Goal: Check status: Check status

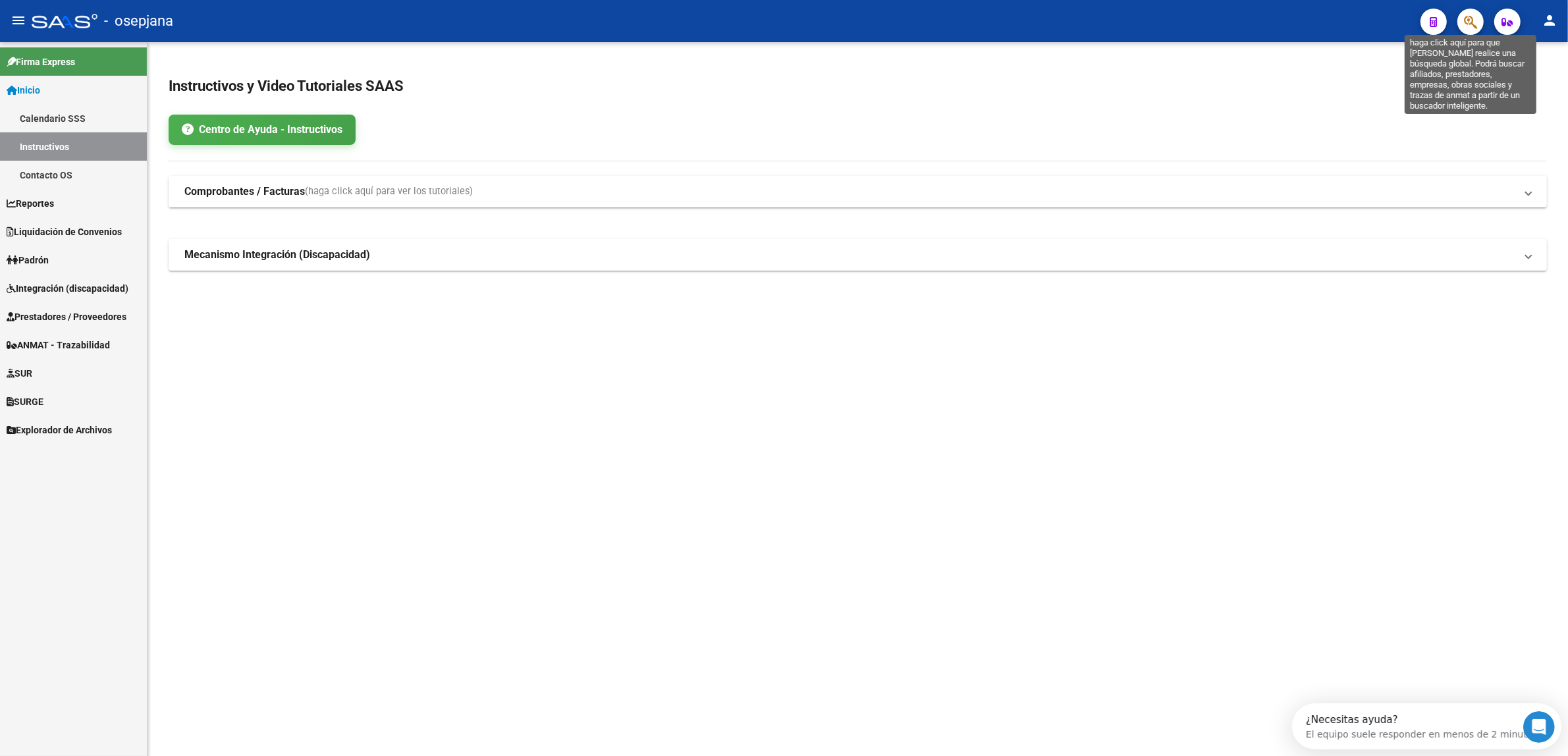
click at [1472, 21] on icon "button" at bounding box center [1470, 22] width 13 height 15
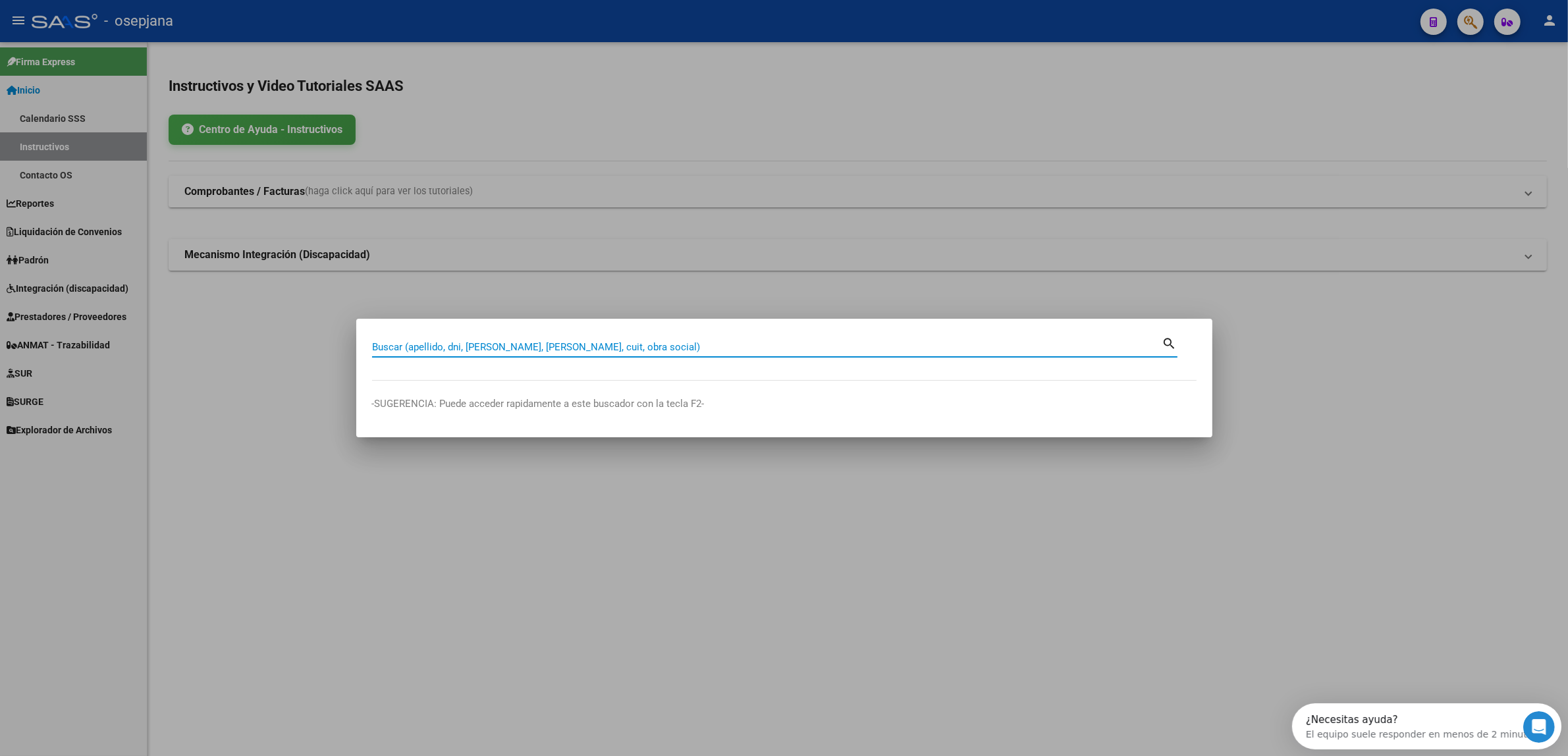
paste input "27309945420"
type input "27309945420"
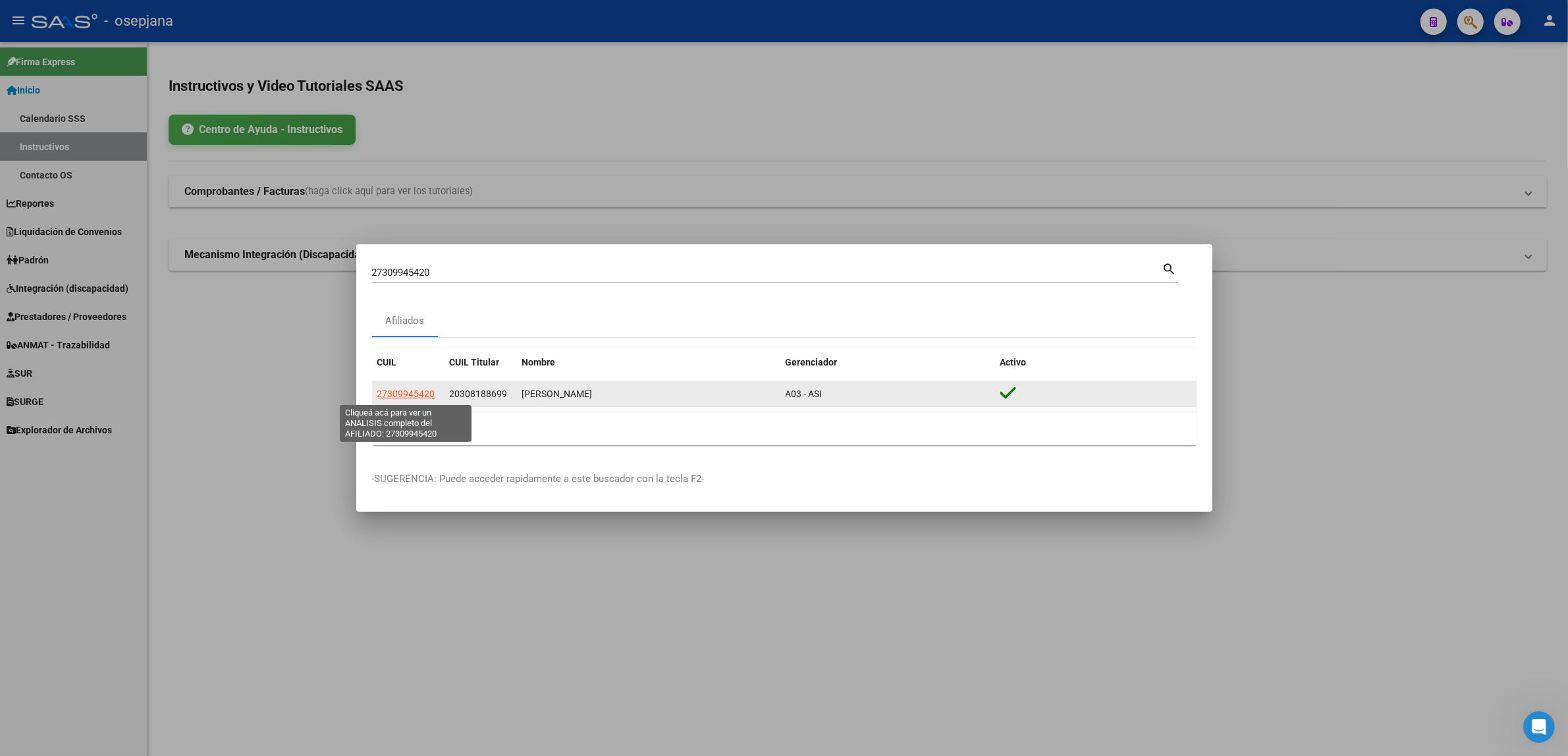
click at [412, 390] on span "27309945420" at bounding box center [406, 393] width 58 height 10
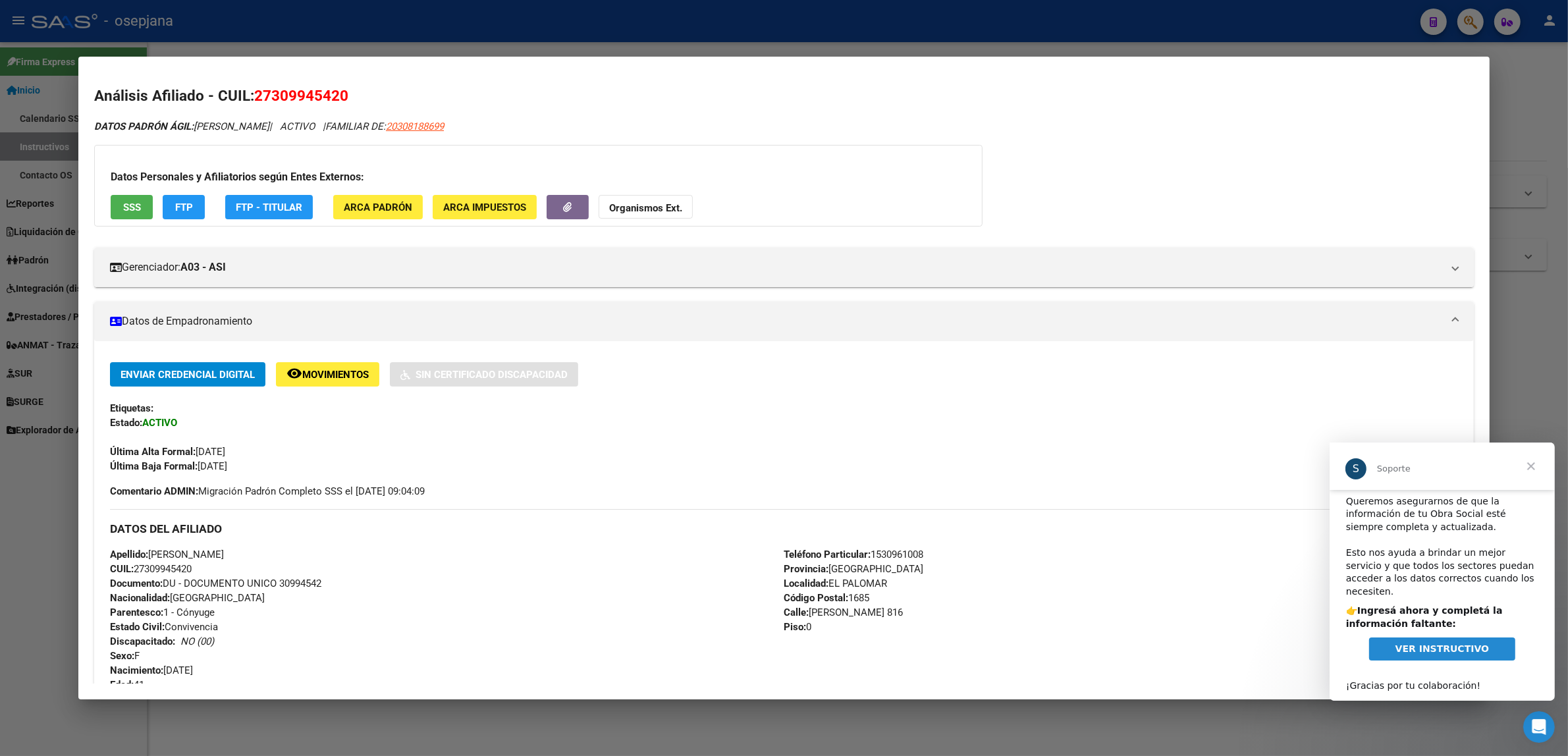
scroll to position [15, 0]
click at [1427, 642] on span "VER INSTRUCTIVO" at bounding box center [1440, 647] width 93 height 10
click at [1522, 468] on span "Cerrar" at bounding box center [1529, 465] width 47 height 47
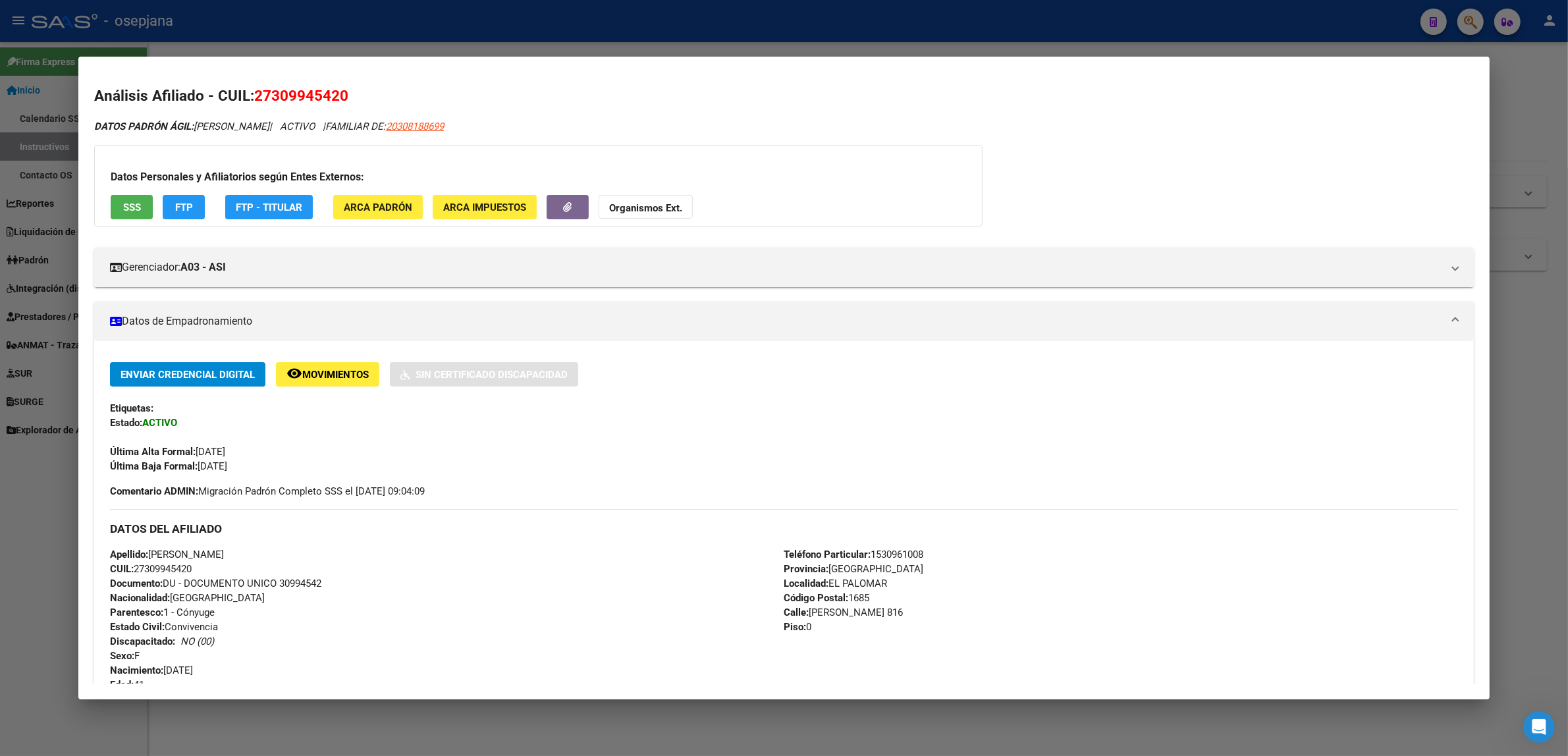
click at [280, 8] on div at bounding box center [784, 378] width 1568 height 756
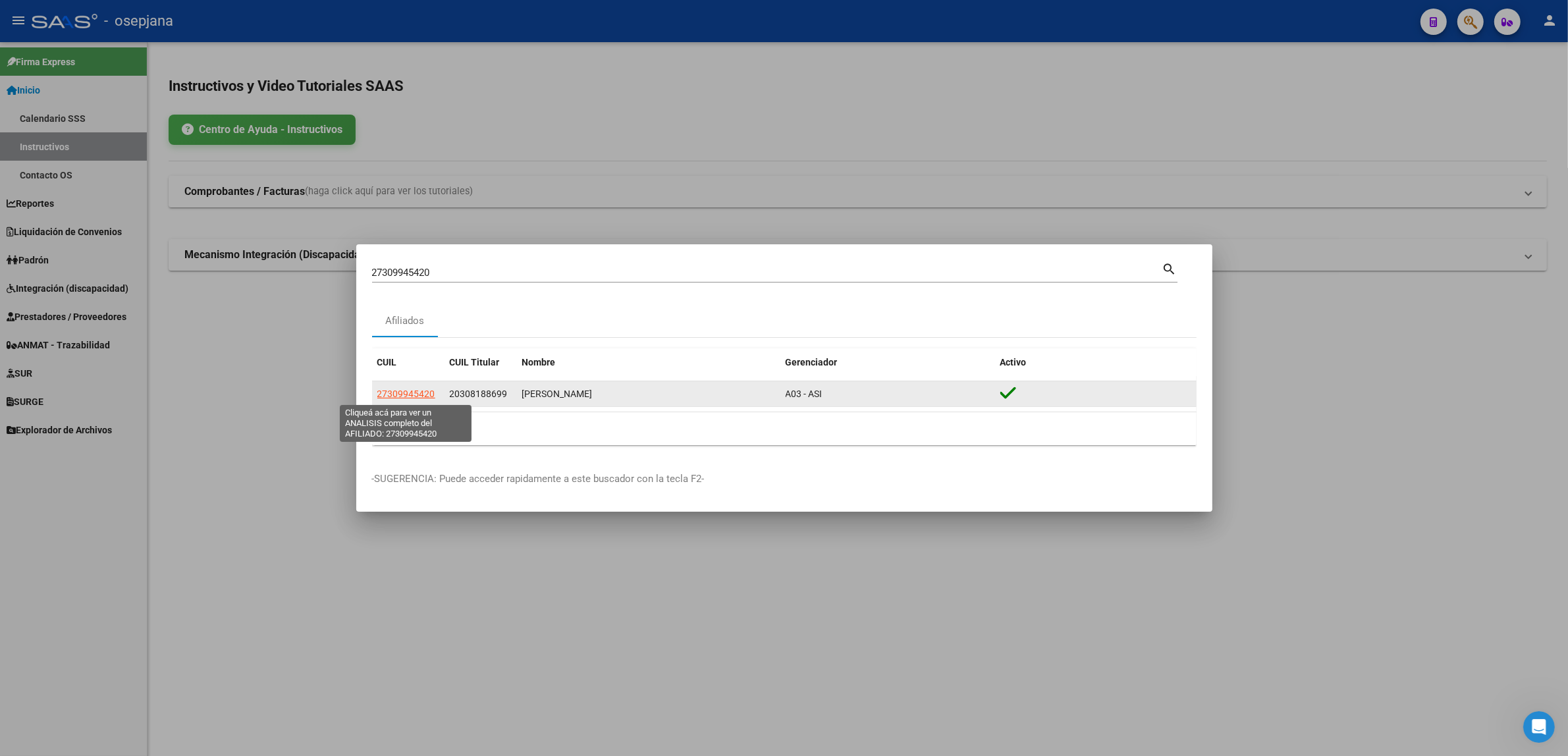
click at [408, 394] on span "27309945420" at bounding box center [406, 393] width 58 height 10
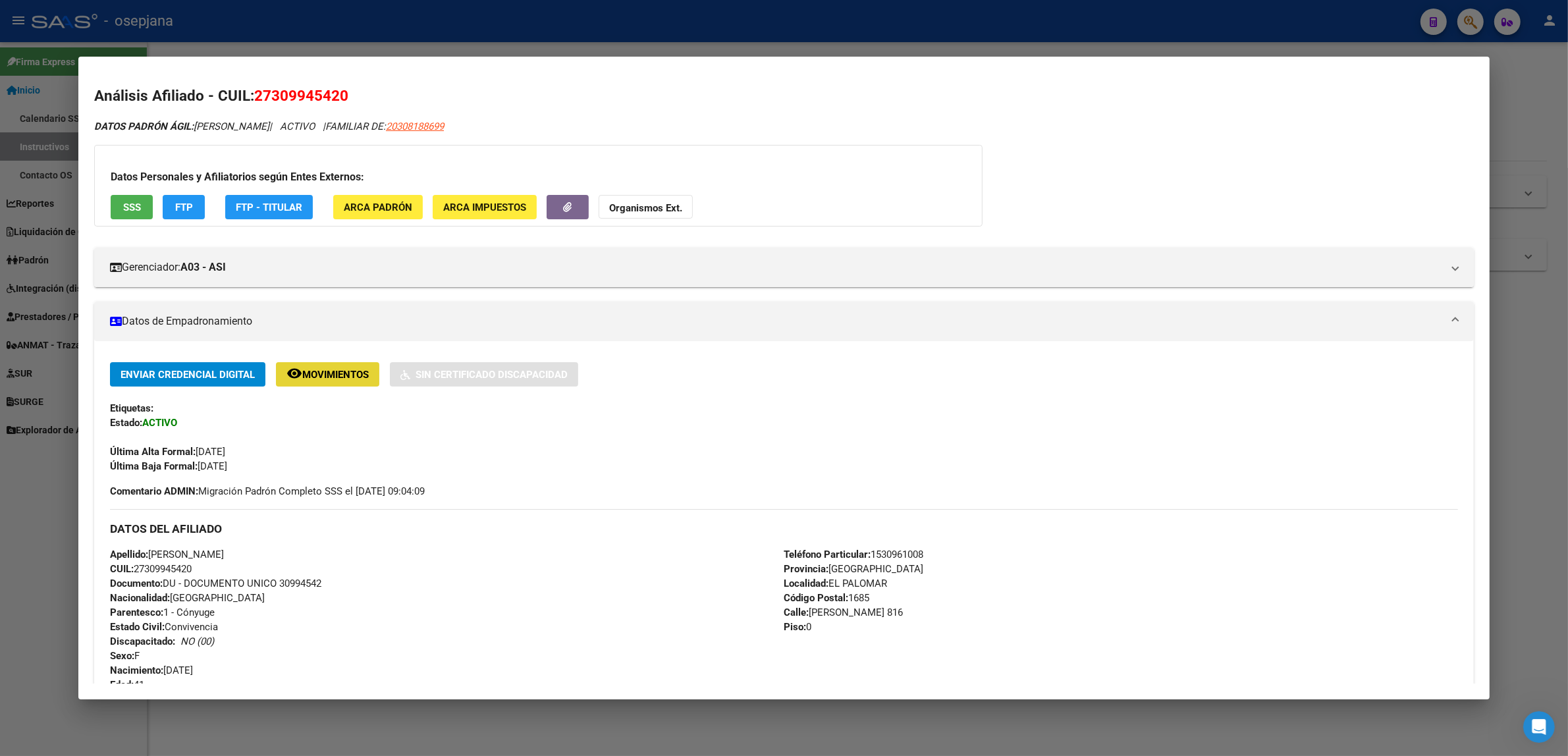
click at [344, 379] on span "Movimientos" at bounding box center [335, 374] width 67 height 12
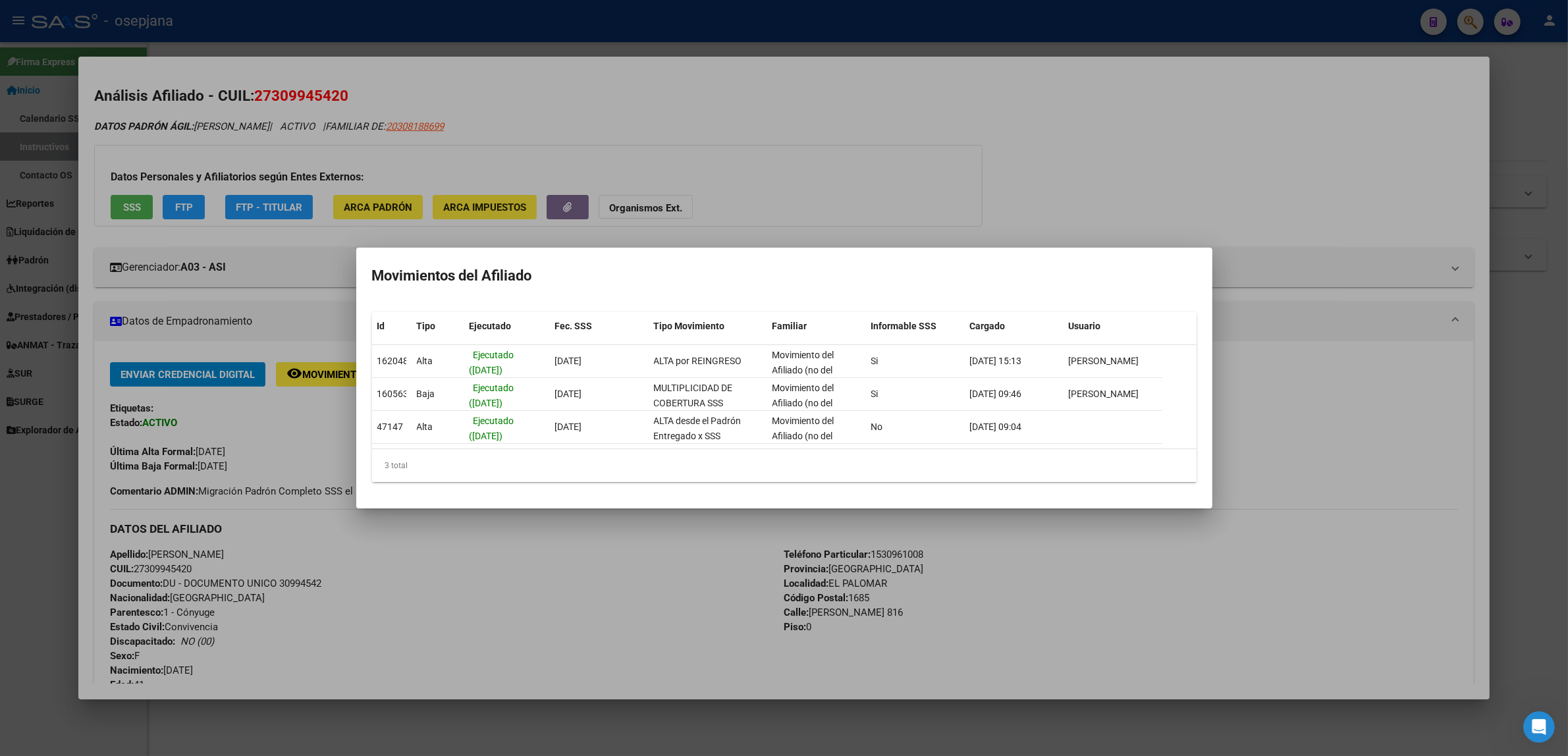
click at [185, 208] on div at bounding box center [784, 378] width 1568 height 756
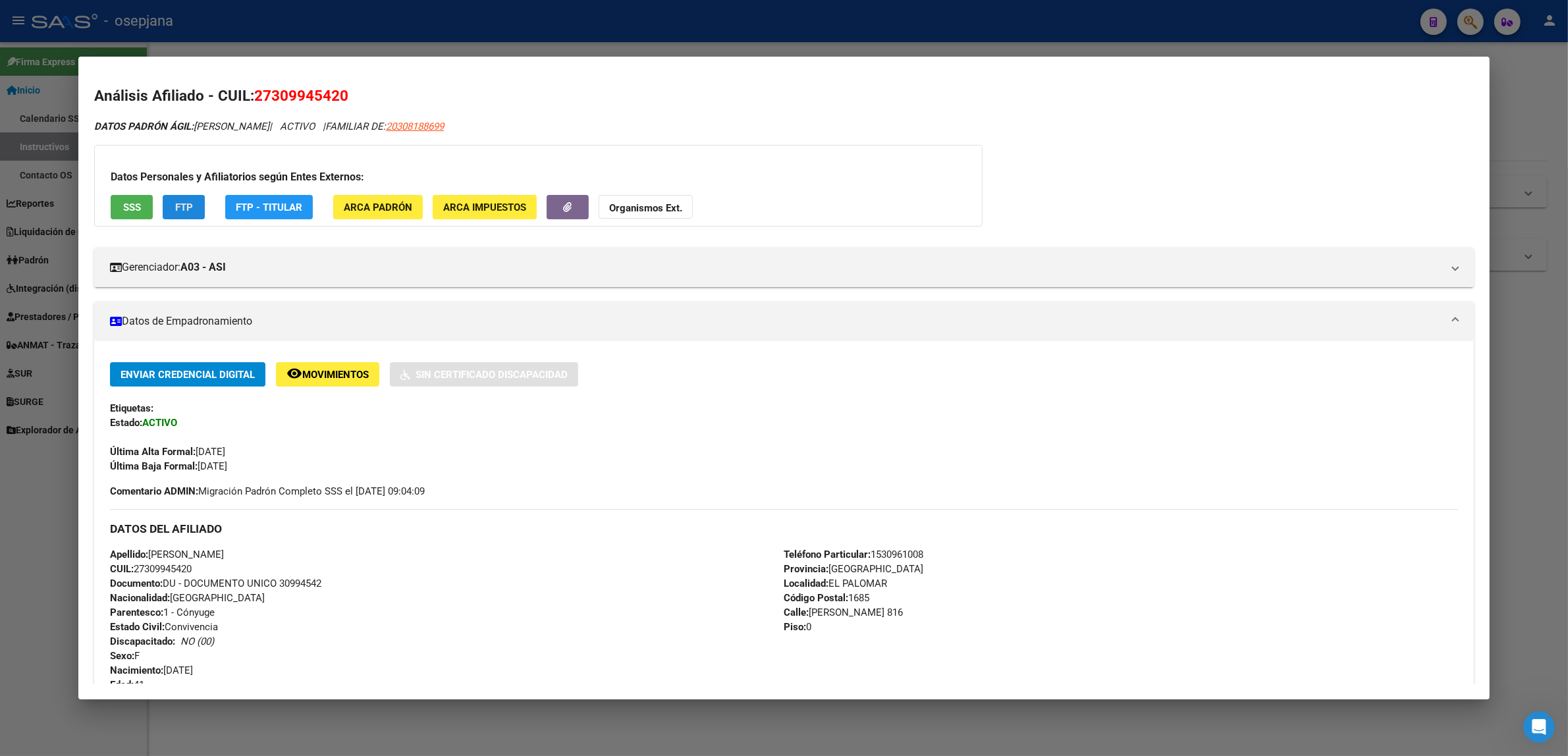
click at [185, 208] on span "FTP" at bounding box center [183, 207] width 18 height 12
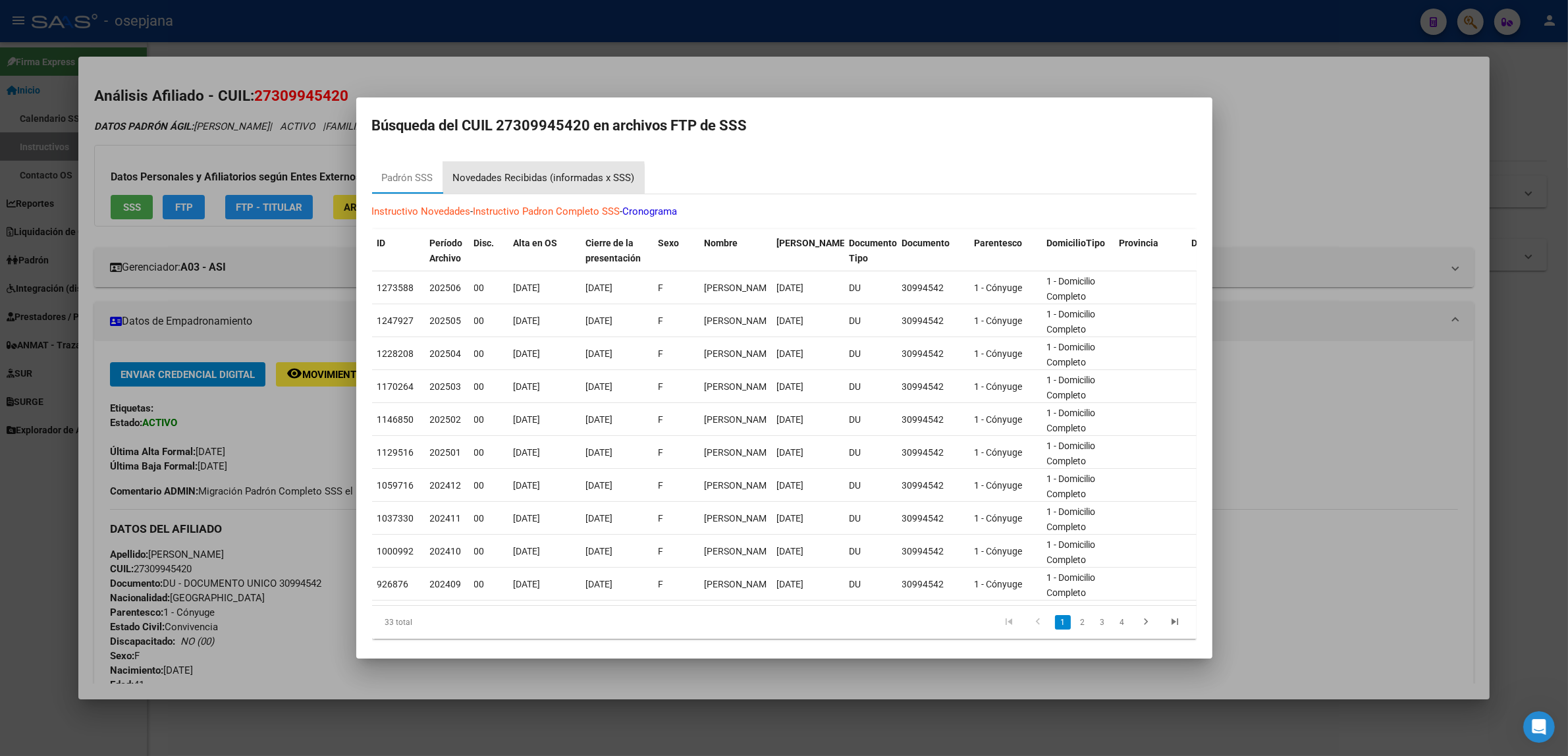
click at [495, 179] on div "Novedades Recibidas (informadas x SSS)" at bounding box center [543, 178] width 181 height 15
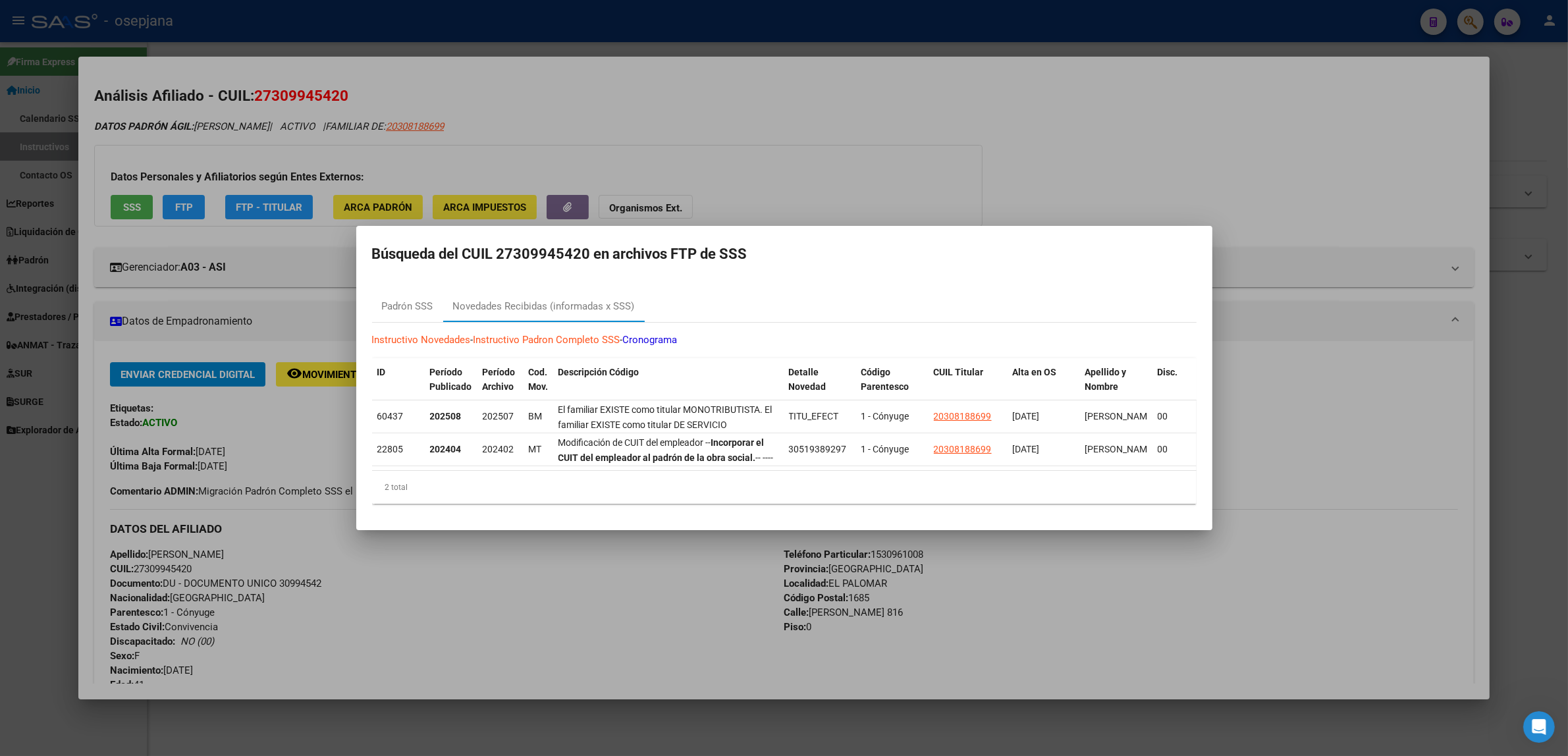
click at [331, 382] on div at bounding box center [784, 378] width 1568 height 756
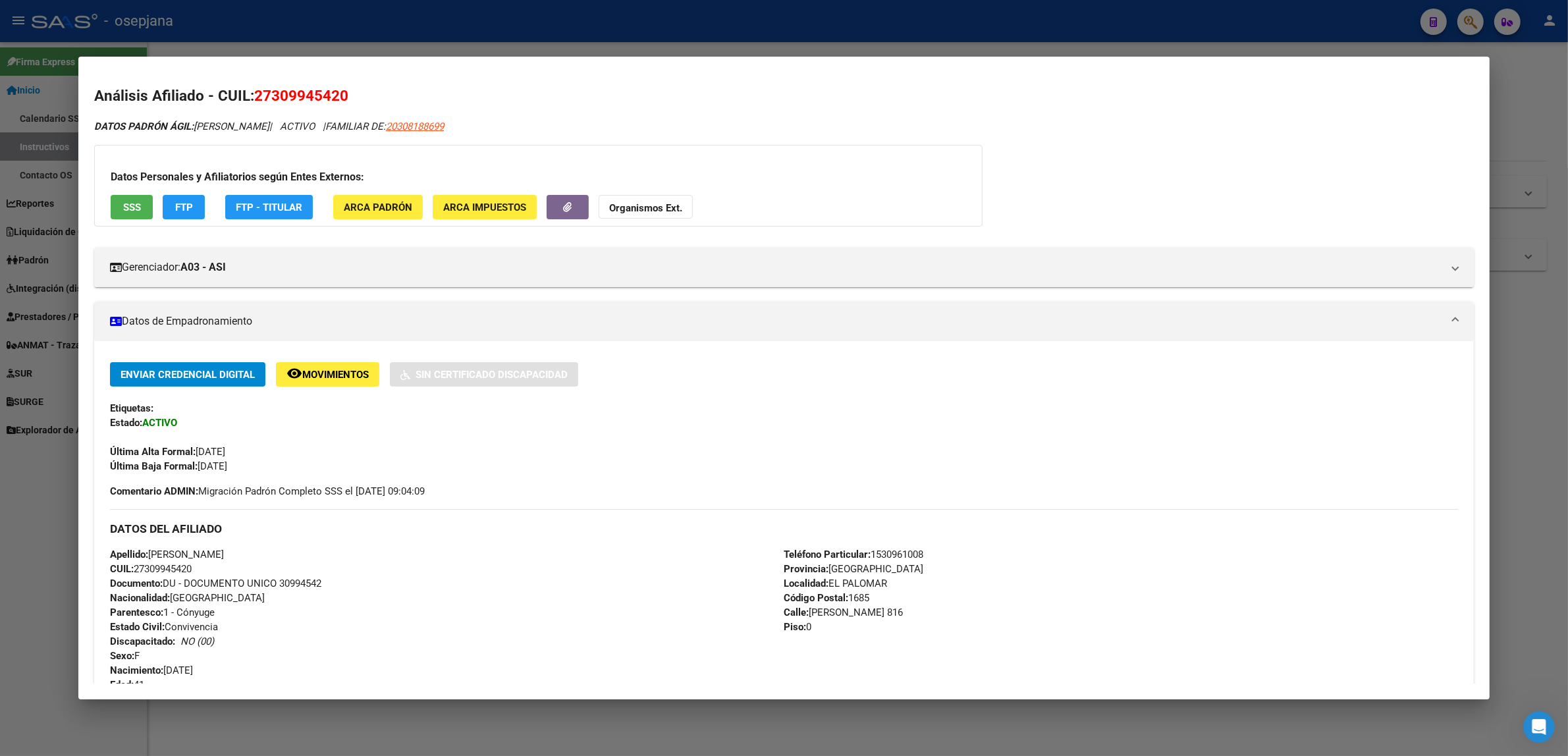
click at [331, 382] on button "remove_red_eye Movimientos" at bounding box center [327, 374] width 103 height 24
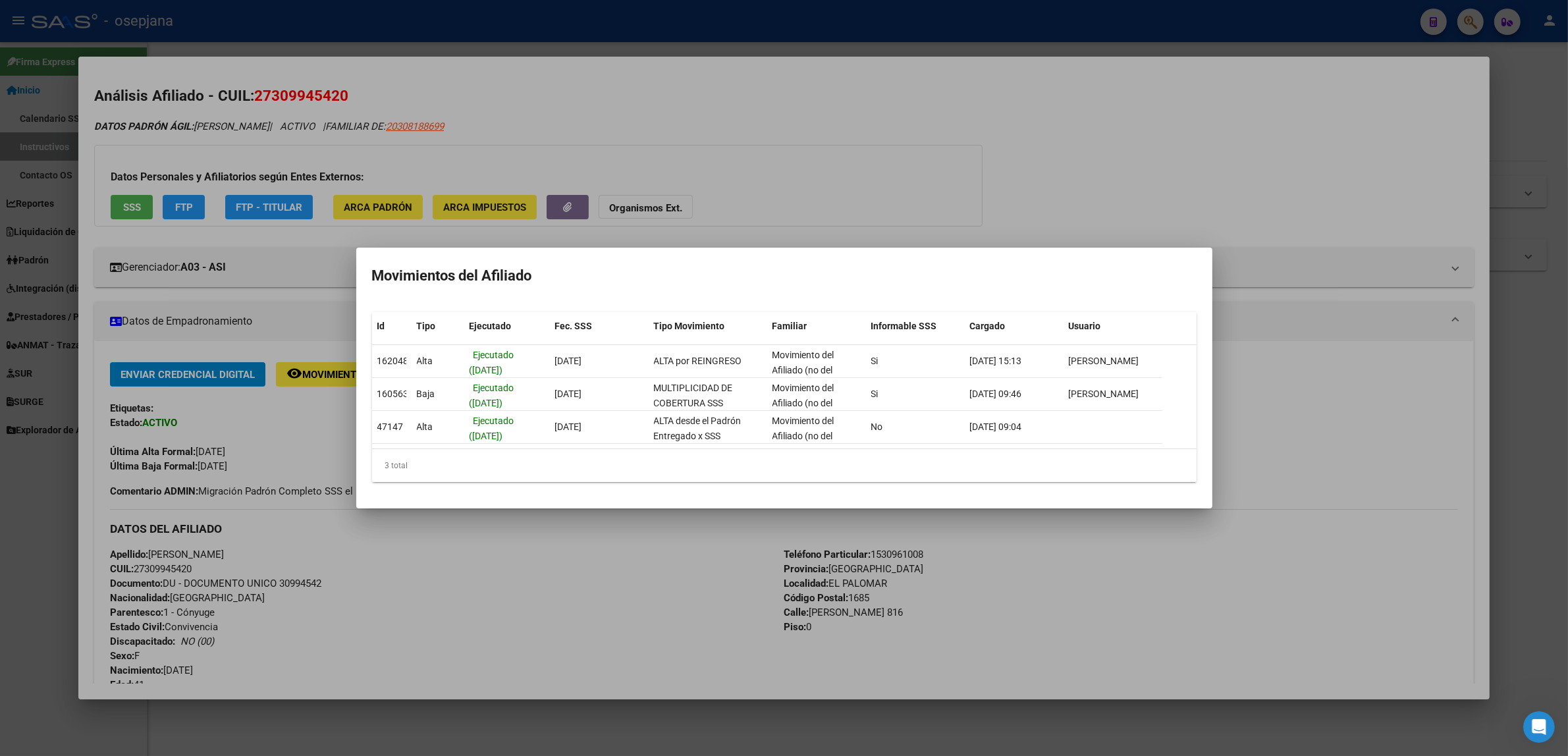
click at [186, 213] on div at bounding box center [784, 378] width 1568 height 756
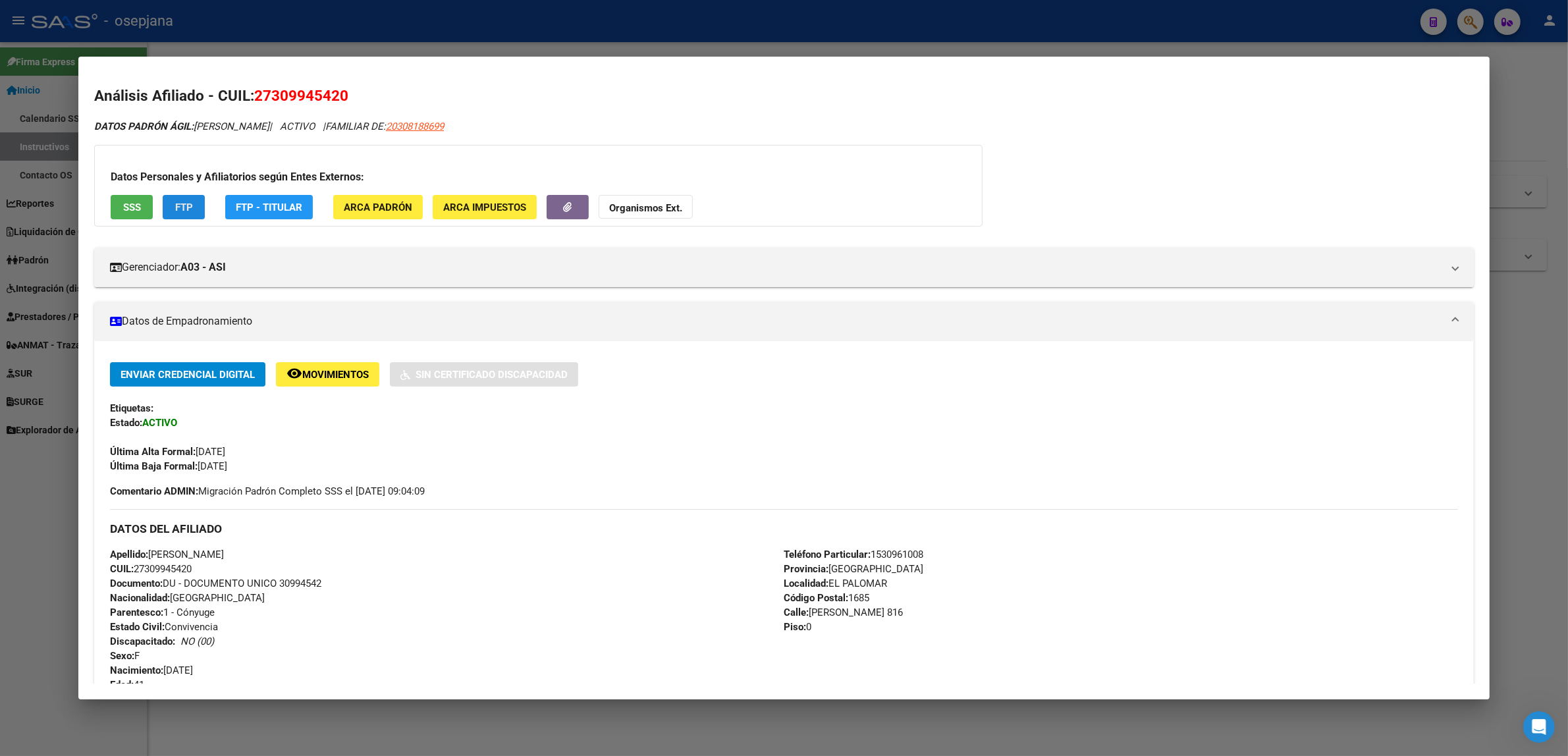
click at [186, 213] on span "FTP" at bounding box center [183, 207] width 18 height 12
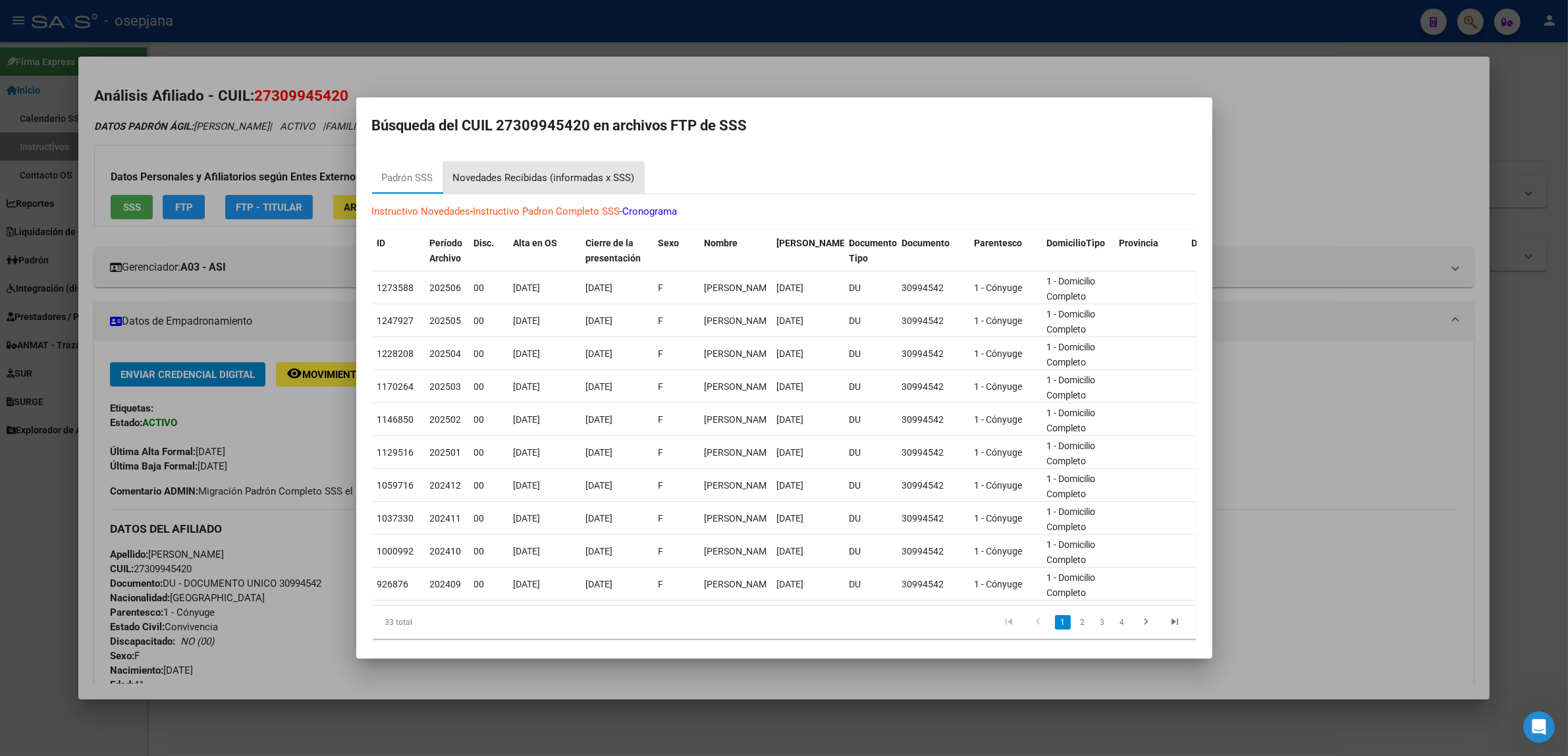
click at [521, 180] on div "Novedades Recibidas (informadas x SSS)" at bounding box center [543, 178] width 181 height 15
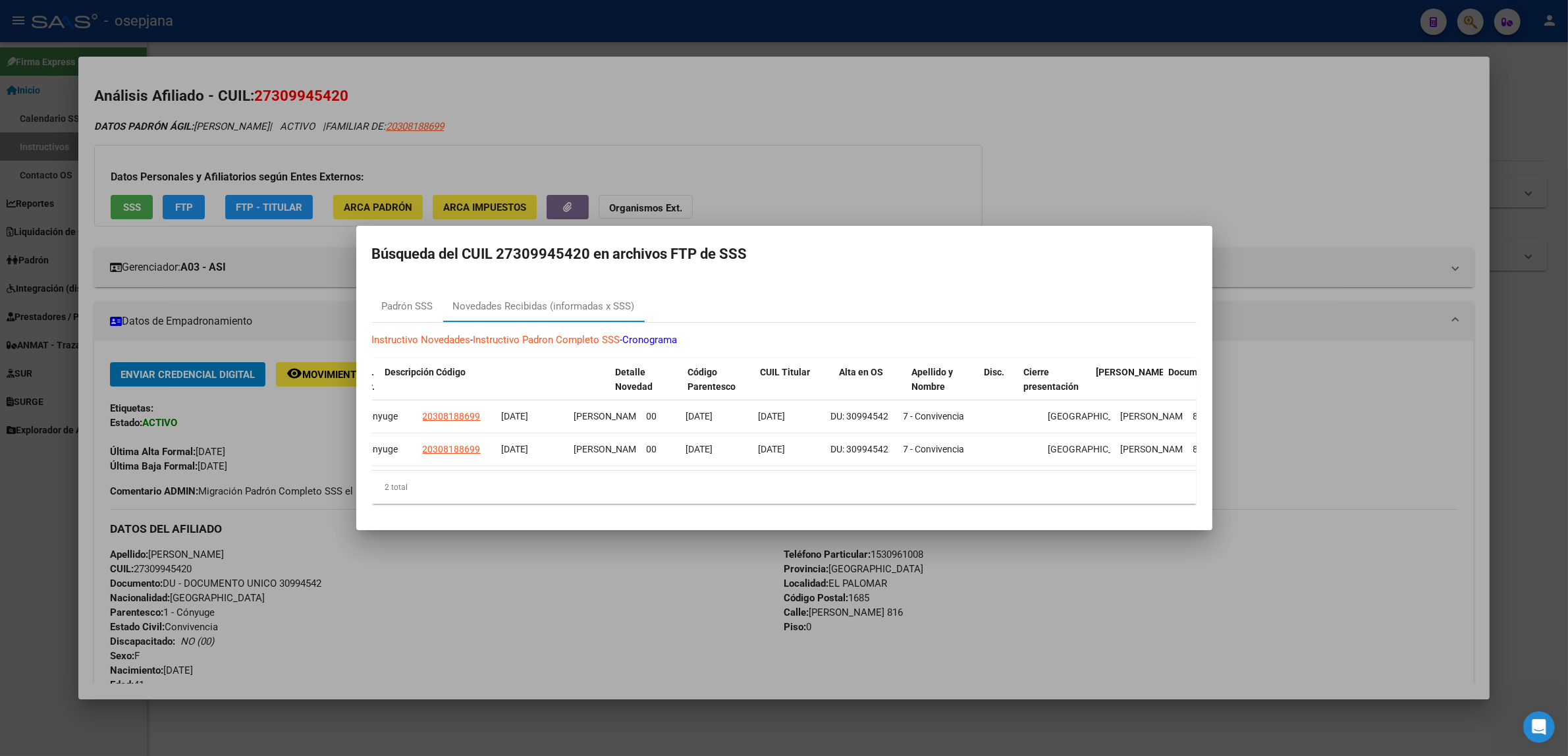
scroll to position [0, 0]
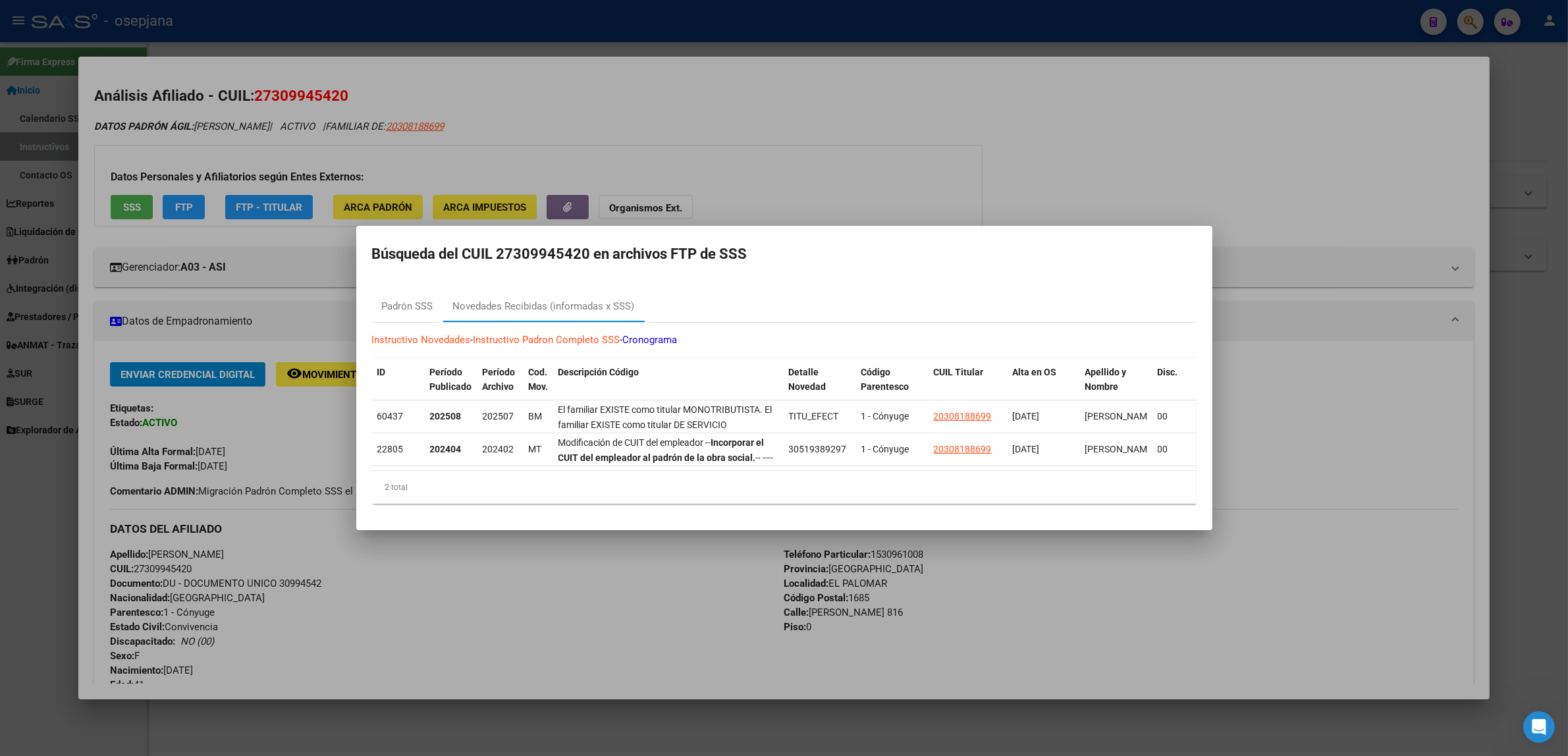
click at [331, 360] on div at bounding box center [784, 378] width 1568 height 756
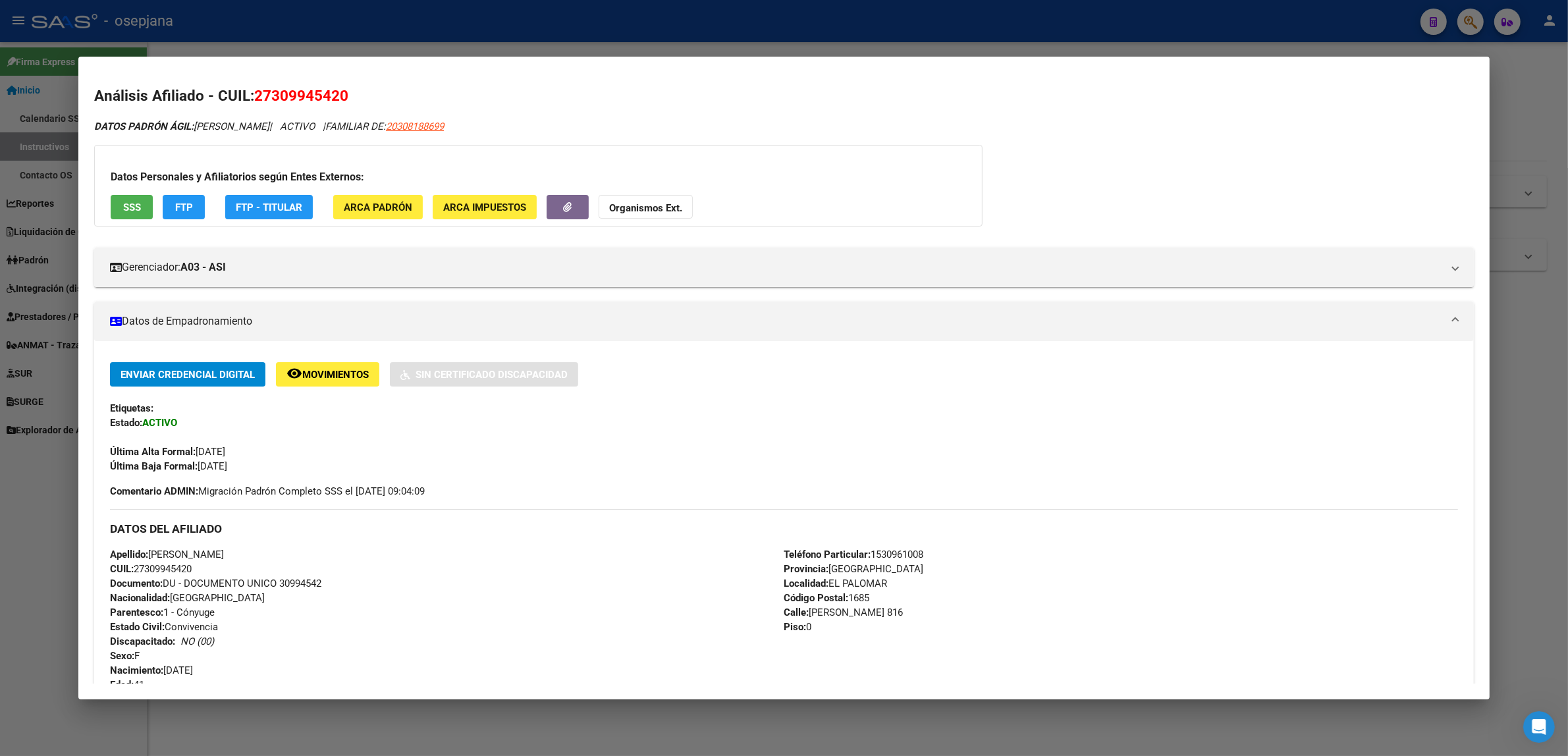
click at [331, 362] on button "remove_red_eye Movimientos" at bounding box center [327, 374] width 103 height 24
